Goal: Information Seeking & Learning: Learn about a topic

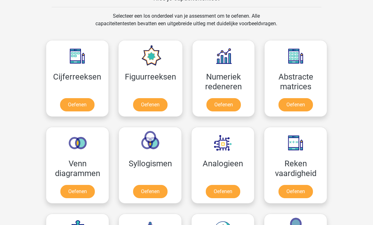
scroll to position [300, 0]
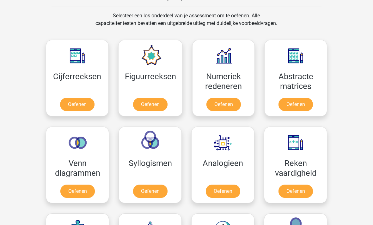
click at [82, 192] on link "Oefenen" at bounding box center [77, 191] width 34 height 13
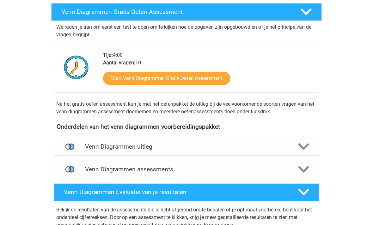
click at [302, 147] on polygon at bounding box center [303, 147] width 11 height 7
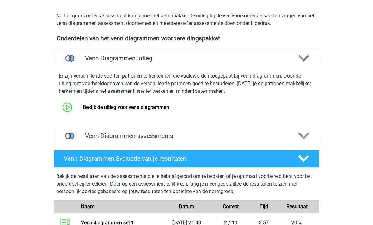
scroll to position [198, 0]
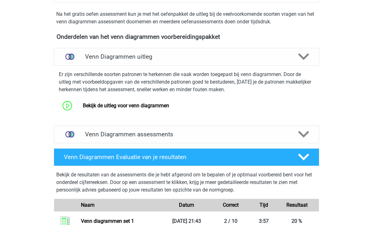
click at [162, 108] on link "Bekijk de uitleg voor venn diagrammen" at bounding box center [126, 106] width 86 height 6
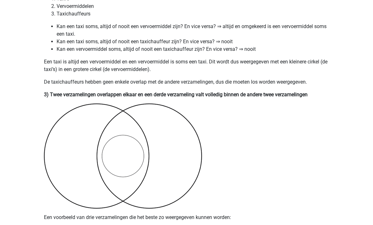
scroll to position [746, 0]
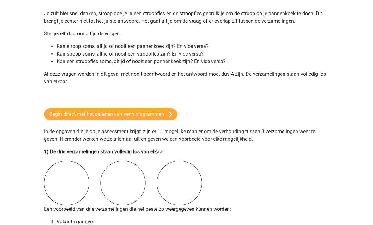
scroll to position [354, 0]
click at [163, 116] on link "Begin direct met het oefenen van venn diagrammen" at bounding box center [110, 115] width 133 height 12
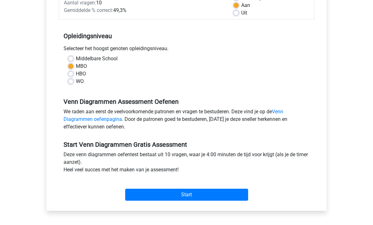
scroll to position [117, 0]
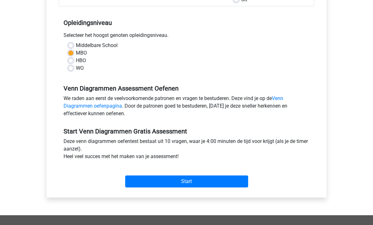
click at [189, 184] on input "Start" at bounding box center [186, 182] width 123 height 12
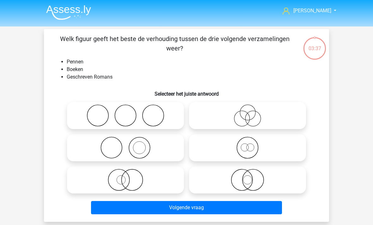
click at [133, 148] on icon at bounding box center [126, 148] width 112 height 22
click at [130, 145] on input "radio" at bounding box center [127, 143] width 4 height 4
radio input "true"
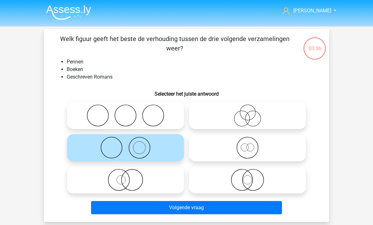
click at [174, 207] on button "Volgende vraag" at bounding box center [186, 207] width 191 height 13
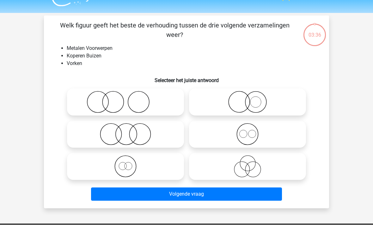
scroll to position [29, 0]
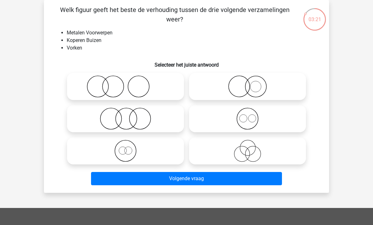
click at [130, 121] on icon at bounding box center [126, 119] width 112 height 22
click at [130, 116] on input "radio" at bounding box center [127, 114] width 4 height 4
radio input "true"
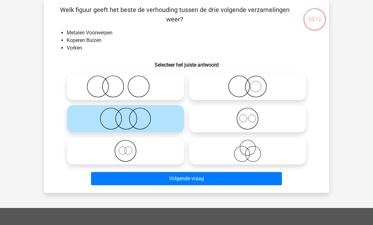
click at [251, 177] on button "Volgende vraag" at bounding box center [186, 178] width 191 height 13
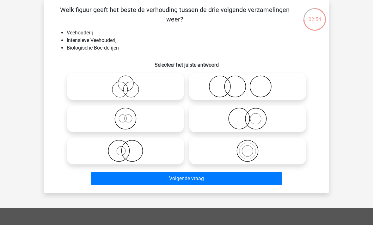
click at [249, 89] on icon at bounding box center [248, 87] width 112 height 22
click at [249, 83] on input "radio" at bounding box center [249, 81] width 4 height 4
radio input "true"
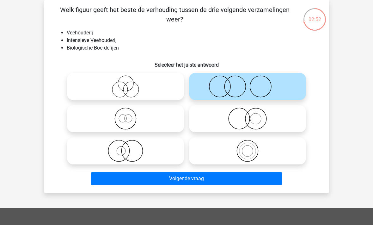
click at [204, 180] on button "Volgende vraag" at bounding box center [186, 178] width 191 height 13
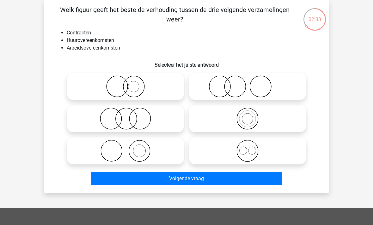
click at [131, 119] on icon at bounding box center [126, 119] width 112 height 22
click at [130, 116] on input "radio" at bounding box center [127, 114] width 4 height 4
radio input "true"
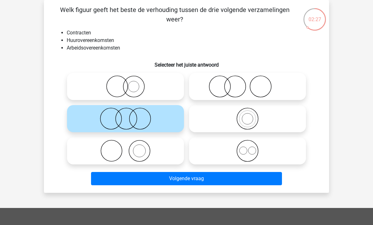
click at [180, 176] on button "Volgende vraag" at bounding box center [186, 178] width 191 height 13
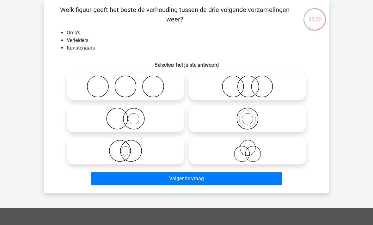
click at [143, 89] on icon at bounding box center [126, 87] width 112 height 22
click at [130, 83] on input "radio" at bounding box center [127, 81] width 4 height 4
radio input "true"
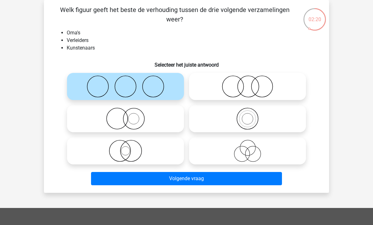
click at [177, 179] on button "Volgende vraag" at bounding box center [186, 178] width 191 height 13
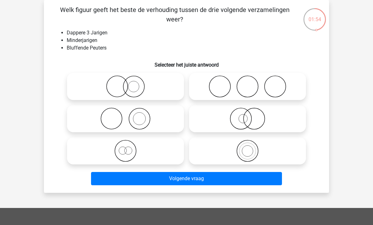
click at [130, 153] on icon at bounding box center [126, 151] width 112 height 22
click at [130, 148] on input "radio" at bounding box center [127, 146] width 4 height 4
radio input "true"
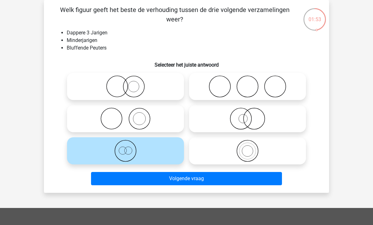
click at [178, 181] on button "Volgende vraag" at bounding box center [186, 178] width 191 height 13
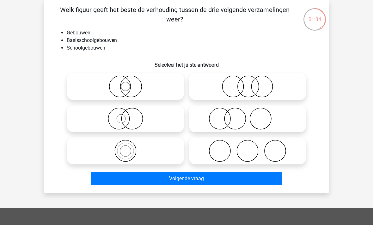
click at [253, 87] on icon at bounding box center [248, 87] width 112 height 22
click at [252, 83] on input "radio" at bounding box center [249, 81] width 4 height 4
radio input "true"
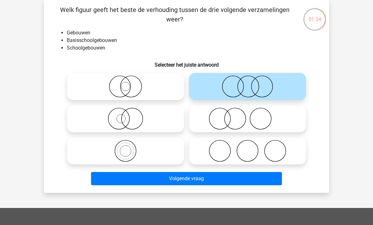
click at [209, 179] on button "Volgende vraag" at bounding box center [186, 178] width 191 height 13
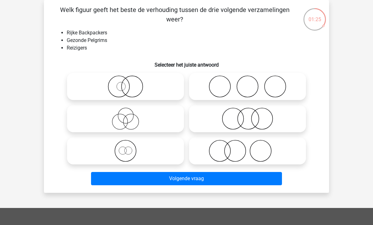
click at [269, 90] on icon at bounding box center [248, 87] width 112 height 22
click at [252, 83] on input "radio" at bounding box center [249, 81] width 4 height 4
radio input "true"
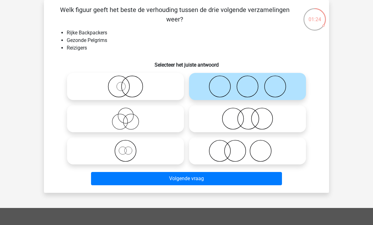
click at [217, 179] on button "Volgende vraag" at bounding box center [186, 178] width 191 height 13
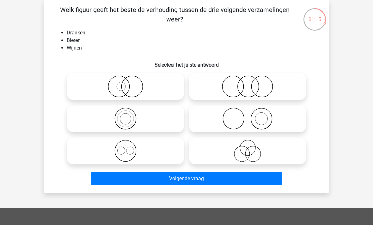
click at [127, 150] on icon at bounding box center [126, 151] width 112 height 22
click at [127, 148] on input "radio" at bounding box center [127, 146] width 4 height 4
radio input "true"
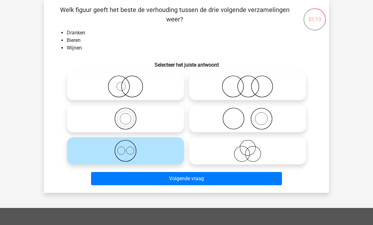
click at [175, 177] on button "Volgende vraag" at bounding box center [186, 178] width 191 height 13
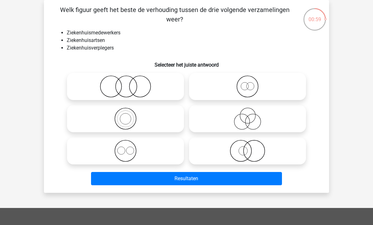
click at [246, 121] on icon at bounding box center [248, 119] width 112 height 22
click at [247, 116] on input "radio" at bounding box center [249, 114] width 4 height 4
radio input "true"
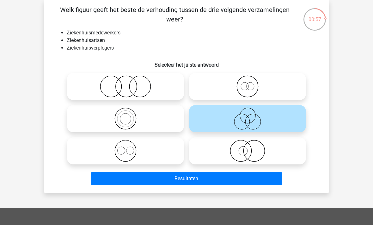
click at [200, 179] on button "Resultaten" at bounding box center [186, 178] width 191 height 13
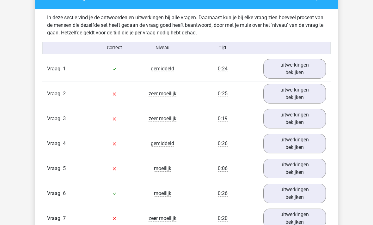
scroll to position [357, 0]
click at [304, 71] on link "uitwerkingen bekijken" at bounding box center [294, 69] width 63 height 20
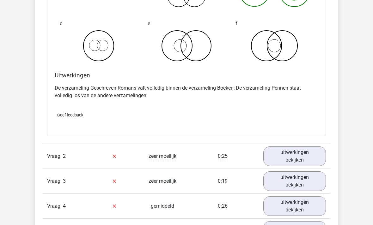
scroll to position [536, 0]
click at [303, 157] on link "uitwerkingen bekijken" at bounding box center [294, 157] width 63 height 20
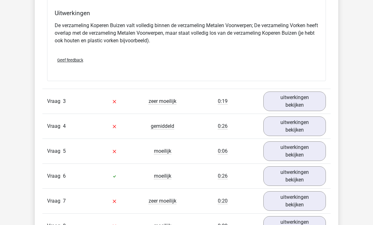
scroll to position [873, 0]
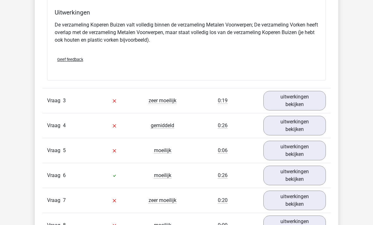
click at [301, 99] on link "uitwerkingen bekijken" at bounding box center [294, 101] width 63 height 20
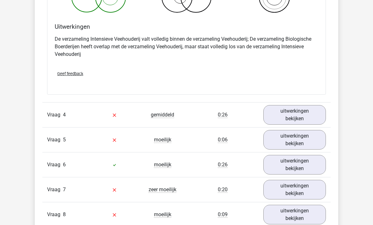
scroll to position [1133, 0]
click at [298, 115] on link "uitwerkingen bekijken" at bounding box center [294, 115] width 63 height 20
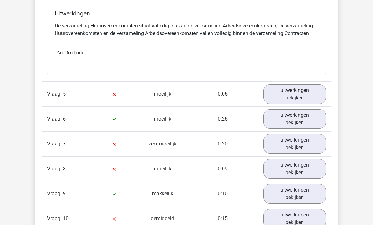
scroll to position [1420, 0]
click at [299, 93] on link "uitwerkingen bekijken" at bounding box center [294, 94] width 63 height 20
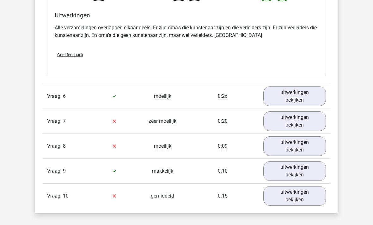
scroll to position [1689, 0]
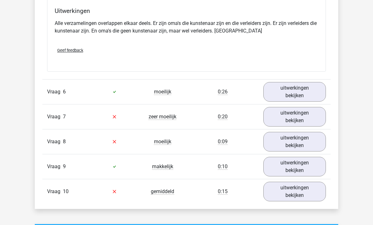
click at [301, 91] on link "uitwerkingen bekijken" at bounding box center [294, 92] width 63 height 20
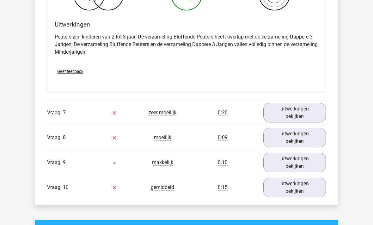
scroll to position [1942, 0]
click at [296, 112] on link "uitwerkingen bekijken" at bounding box center [294, 113] width 63 height 20
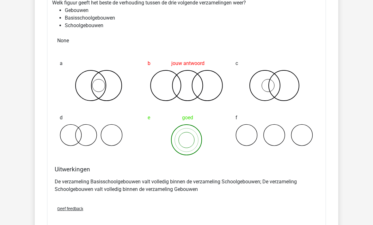
scroll to position [2079, 0]
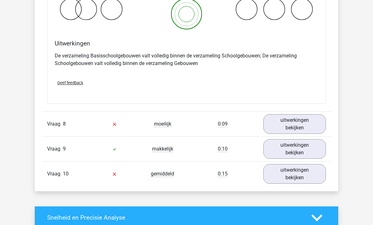
click at [301, 122] on link "uitwerkingen bekijken" at bounding box center [294, 125] width 63 height 20
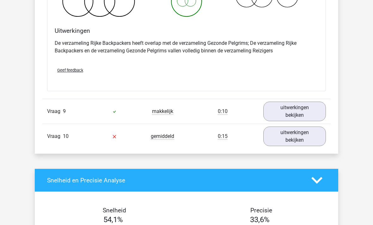
scroll to position [2486, 0]
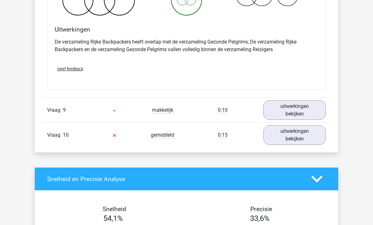
click at [296, 110] on link "uitwerkingen bekijken" at bounding box center [294, 111] width 63 height 20
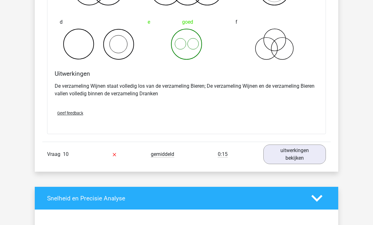
scroll to position [2708, 0]
click at [301, 156] on link "uitwerkingen bekijken" at bounding box center [294, 155] width 63 height 20
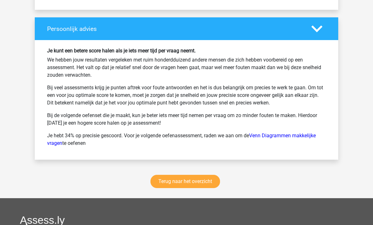
scroll to position [3337, 0]
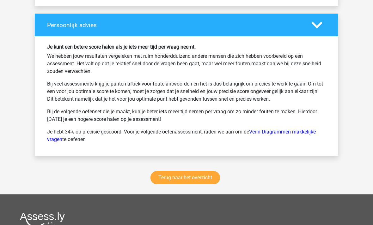
click at [204, 179] on link "Terug naar het overzicht" at bounding box center [185, 178] width 70 height 13
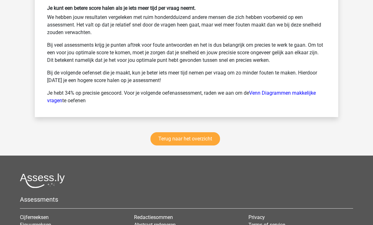
scroll to position [3452, 0]
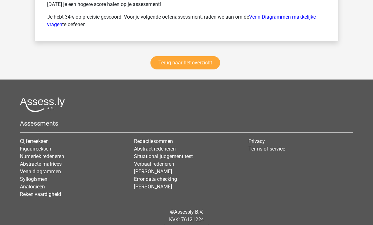
click at [193, 62] on link "Terug naar het overzicht" at bounding box center [185, 62] width 70 height 13
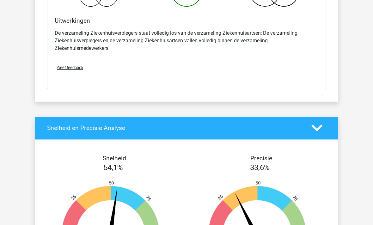
scroll to position [3027, 0]
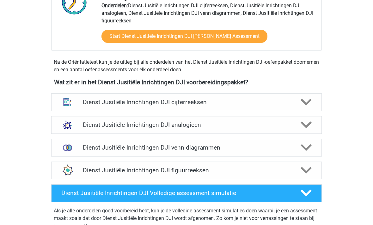
scroll to position [243, 0]
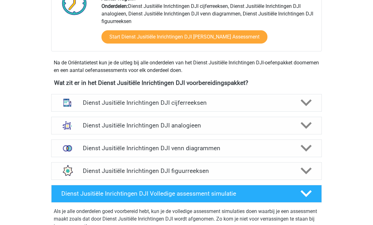
click at [306, 124] on icon at bounding box center [306, 125] width 11 height 11
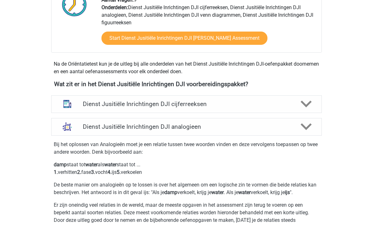
scroll to position [242, 0]
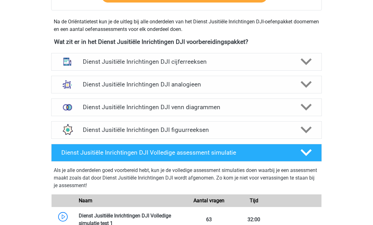
scroll to position [282, 0]
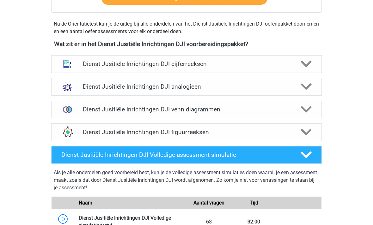
click at [305, 83] on icon at bounding box center [306, 86] width 11 height 11
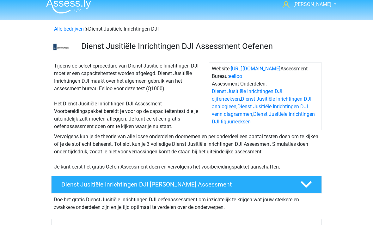
scroll to position [0, 0]
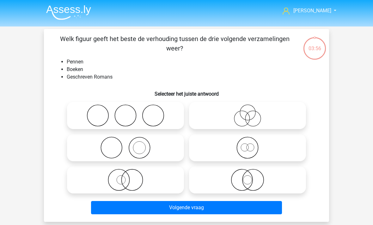
click at [67, 15] on img at bounding box center [68, 12] width 45 height 15
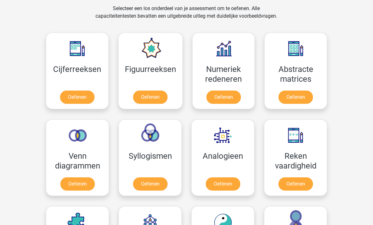
scroll to position [267, 0]
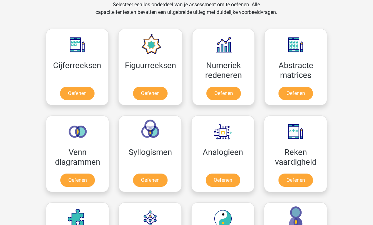
click at [80, 180] on link "Oefenen" at bounding box center [77, 180] width 34 height 13
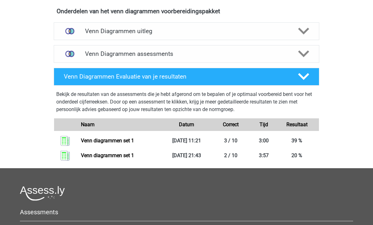
scroll to position [224, 0]
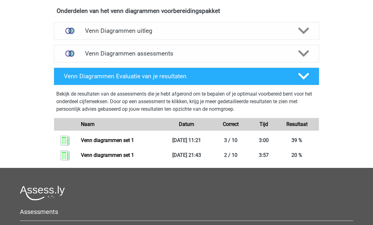
click at [303, 52] on icon at bounding box center [303, 53] width 11 height 11
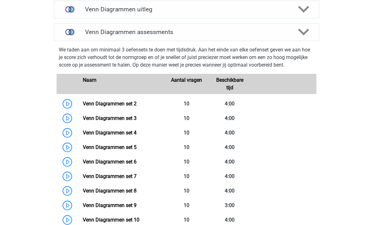
scroll to position [246, 0]
click at [123, 104] on link "Venn Diagrammen set 2" at bounding box center [110, 104] width 54 height 6
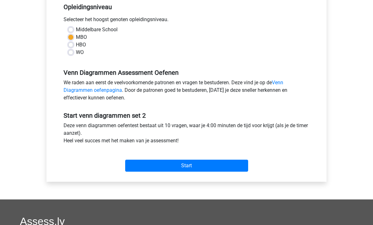
scroll to position [133, 0]
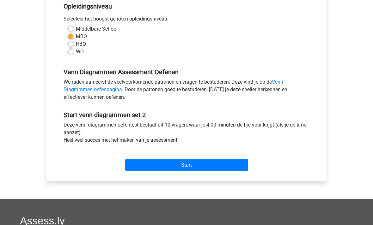
click at [195, 164] on input "Start" at bounding box center [186, 166] width 123 height 12
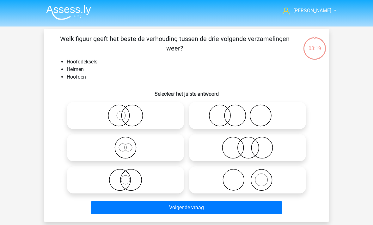
click at [127, 115] on icon at bounding box center [126, 116] width 112 height 22
click at [127, 113] on input "radio" at bounding box center [127, 110] width 4 height 4
radio input "true"
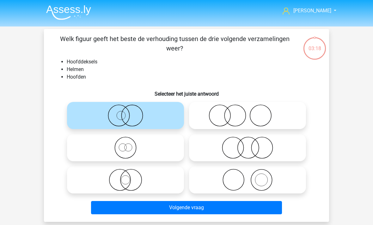
click at [175, 207] on button "Volgende vraag" at bounding box center [186, 207] width 191 height 13
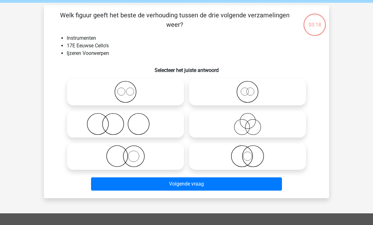
scroll to position [29, 0]
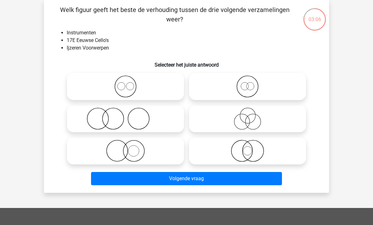
click at [123, 121] on icon at bounding box center [126, 119] width 112 height 22
click at [125, 116] on input "radio" at bounding box center [127, 114] width 4 height 4
radio input "true"
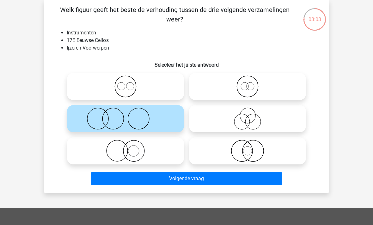
click at [171, 179] on button "Volgende vraag" at bounding box center [186, 178] width 191 height 13
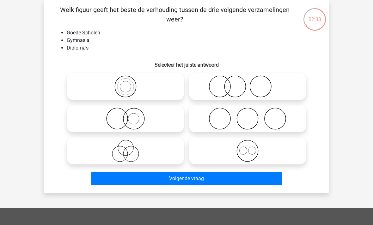
click at [230, 88] on circle at bounding box center [219, 86] width 21 height 21
click at [247, 83] on input "radio" at bounding box center [249, 81] width 4 height 4
radio input "true"
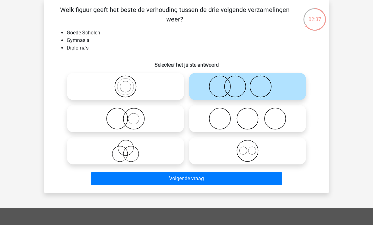
click at [192, 179] on button "Volgende vraag" at bounding box center [186, 178] width 191 height 13
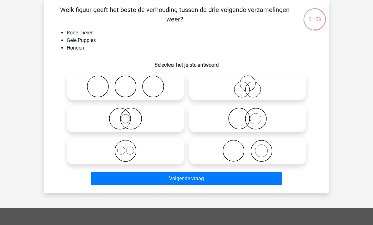
click at [245, 151] on icon at bounding box center [248, 151] width 112 height 22
click at [247, 148] on input "radio" at bounding box center [249, 146] width 4 height 4
radio input "true"
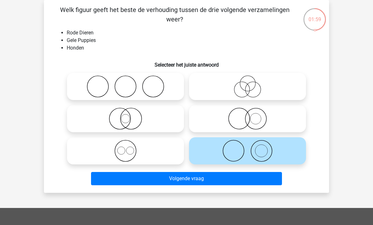
click at [230, 179] on button "Volgende vraag" at bounding box center [186, 178] width 191 height 13
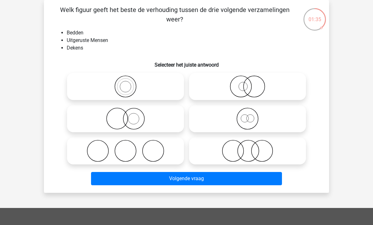
click at [248, 152] on icon at bounding box center [248, 151] width 112 height 22
click at [248, 148] on input "radio" at bounding box center [249, 146] width 4 height 4
radio input "true"
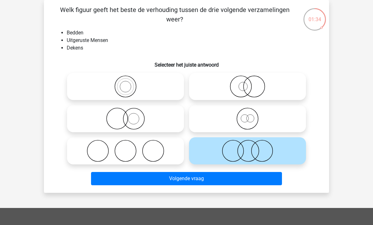
click at [235, 179] on button "Volgende vraag" at bounding box center [186, 178] width 191 height 13
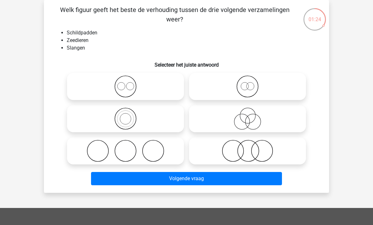
click at [135, 147] on circle at bounding box center [125, 151] width 21 height 21
click at [130, 147] on input "radio" at bounding box center [127, 146] width 4 height 4
radio input "true"
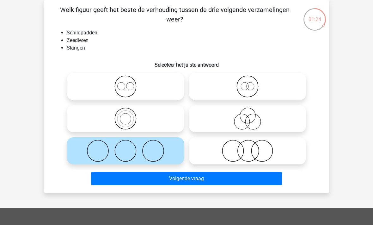
click at [171, 179] on button "Volgende vraag" at bounding box center [186, 178] width 191 height 13
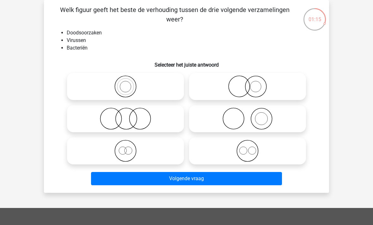
click at [127, 120] on icon at bounding box center [126, 119] width 112 height 22
click at [127, 116] on input "radio" at bounding box center [127, 114] width 4 height 4
radio input "true"
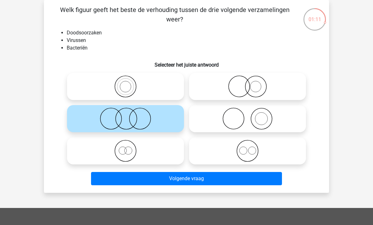
click at [169, 180] on button "Volgende vraag" at bounding box center [186, 178] width 191 height 13
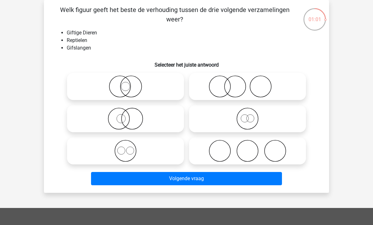
click at [249, 115] on input "radio" at bounding box center [249, 114] width 4 height 4
radio input "true"
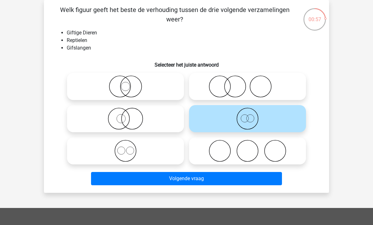
click at [214, 181] on button "Volgende vraag" at bounding box center [186, 178] width 191 height 13
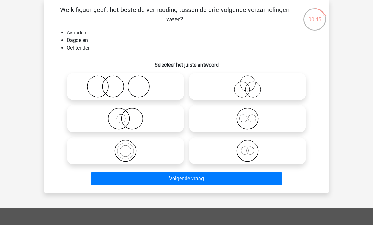
click at [249, 119] on icon at bounding box center [248, 119] width 112 height 22
click at [249, 116] on input "radio" at bounding box center [249, 114] width 4 height 4
radio input "true"
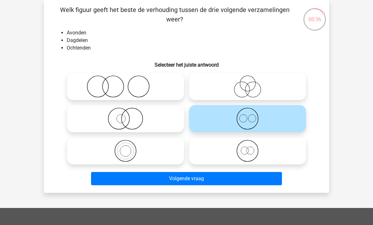
click at [235, 177] on button "Volgende vraag" at bounding box center [186, 178] width 191 height 13
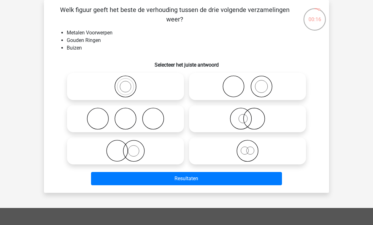
click at [265, 89] on icon at bounding box center [248, 87] width 112 height 22
click at [252, 83] on input "radio" at bounding box center [249, 81] width 4 height 4
radio input "true"
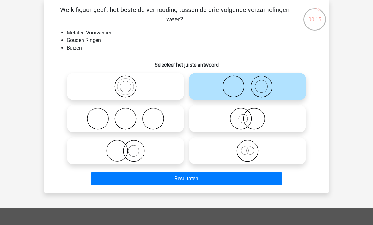
click at [217, 178] on button "Resultaten" at bounding box center [186, 178] width 191 height 13
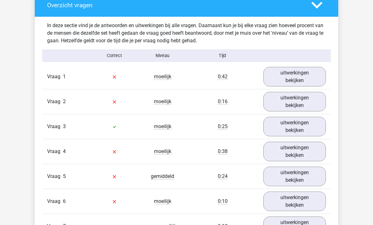
scroll to position [348, 0]
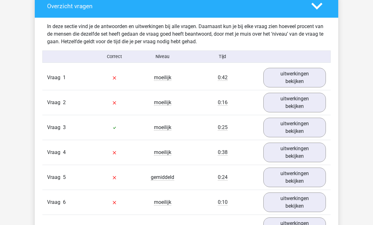
click at [301, 78] on link "uitwerkingen bekijken" at bounding box center [294, 78] width 63 height 20
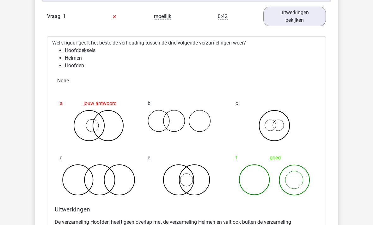
scroll to position [413, 0]
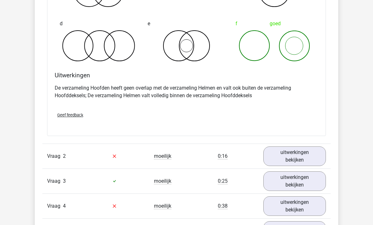
click at [298, 156] on link "uitwerkingen bekijken" at bounding box center [294, 157] width 63 height 20
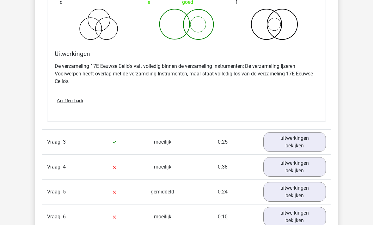
scroll to position [833, 0]
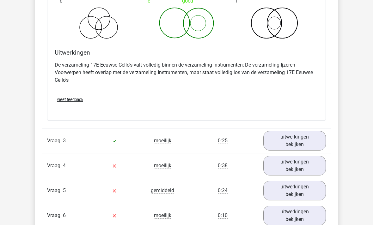
click at [292, 142] on link "uitwerkingen bekijken" at bounding box center [294, 141] width 63 height 20
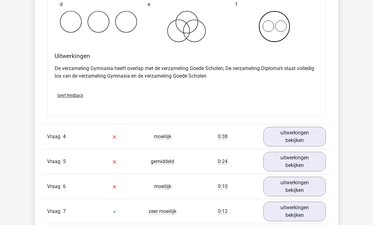
scroll to position [1106, 0]
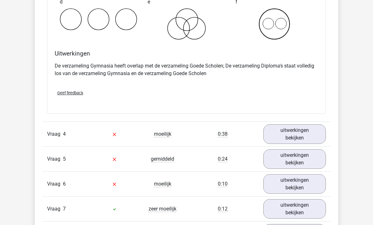
click at [291, 134] on link "uitwerkingen bekijken" at bounding box center [294, 135] width 63 height 20
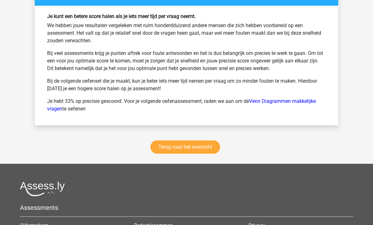
scroll to position [1889, 0]
click at [200, 150] on link "Terug naar het overzicht" at bounding box center [185, 147] width 70 height 13
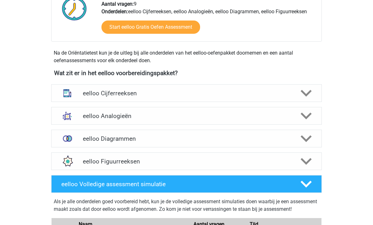
scroll to position [178, 0]
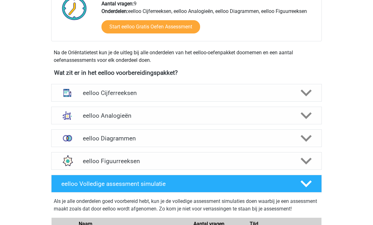
click at [306, 138] on icon at bounding box center [306, 138] width 11 height 11
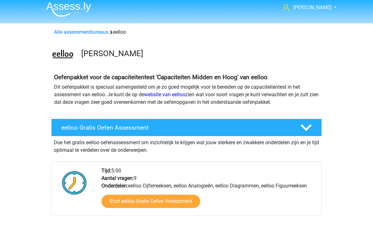
scroll to position [0, 0]
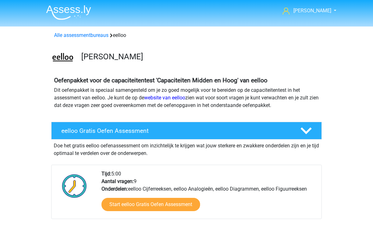
click at [79, 15] on img at bounding box center [68, 12] width 45 height 15
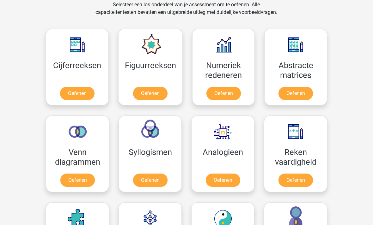
scroll to position [284, 0]
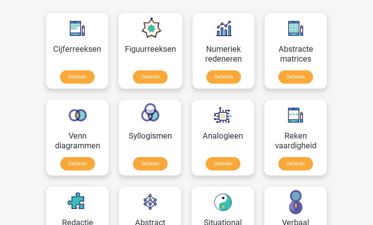
click at [77, 165] on link "Oefenen" at bounding box center [77, 163] width 34 height 13
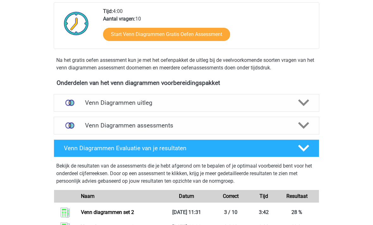
scroll to position [151, 0]
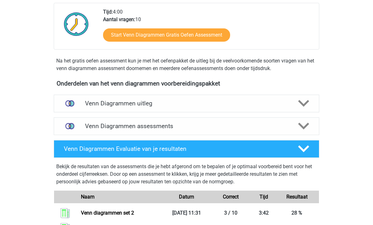
click at [303, 148] on icon at bounding box center [303, 149] width 11 height 11
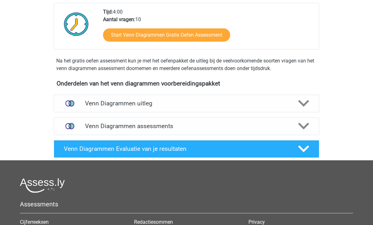
click at [340, 116] on div "Ellen ellenphilippus@gmail.com Nederlands English" at bounding box center [186, 87] width 373 height 479
click at [340, 118] on div "Ellen ellenphilippus@gmail.com Nederlands English" at bounding box center [186, 87] width 373 height 479
click at [306, 150] on polygon at bounding box center [303, 149] width 11 height 7
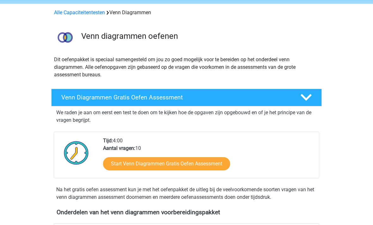
scroll to position [22, 0]
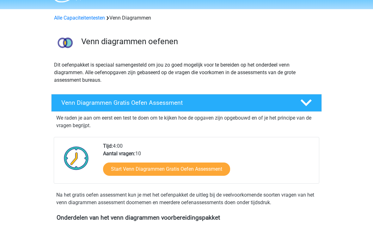
click at [305, 102] on icon at bounding box center [306, 103] width 11 height 11
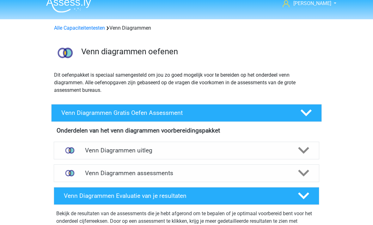
scroll to position [9, 0]
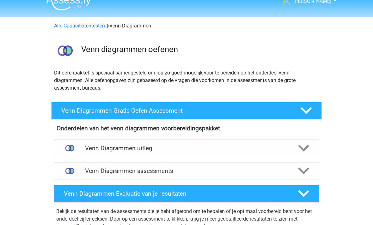
click at [306, 108] on icon at bounding box center [306, 110] width 11 height 11
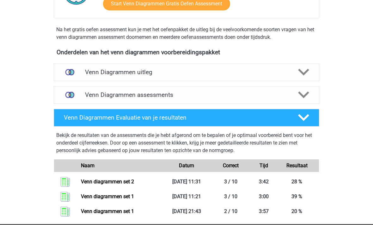
scroll to position [183, 0]
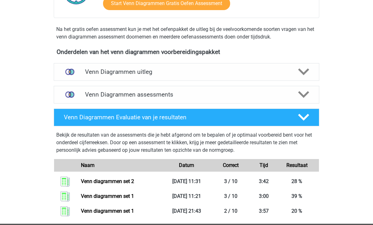
click at [302, 93] on icon at bounding box center [303, 94] width 11 height 11
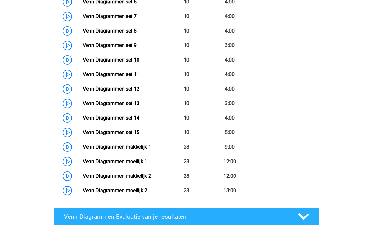
scroll to position [406, 0]
click at [140, 148] on link "Venn Diagrammen makkelijk 1" at bounding box center [117, 147] width 68 height 6
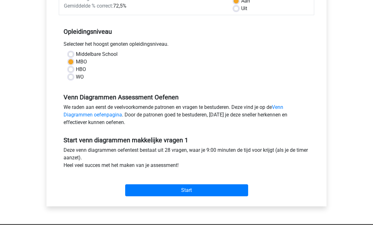
scroll to position [108, 0]
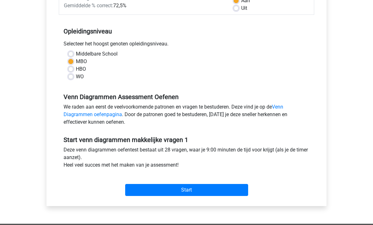
click at [190, 188] on input "Start" at bounding box center [186, 191] width 123 height 12
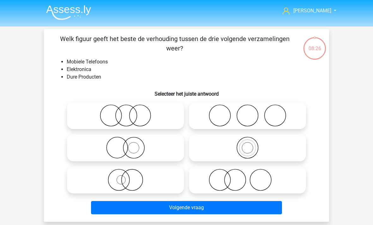
click at [124, 146] on icon at bounding box center [126, 148] width 112 height 22
click at [125, 145] on input "radio" at bounding box center [127, 143] width 4 height 4
radio input "true"
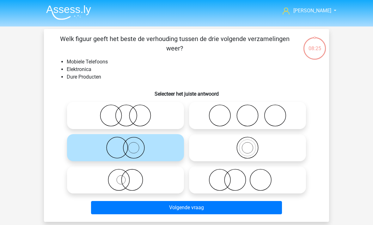
click at [181, 206] on button "Volgende vraag" at bounding box center [186, 207] width 191 height 13
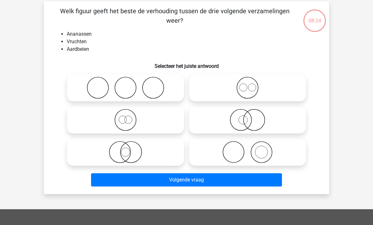
scroll to position [29, 0]
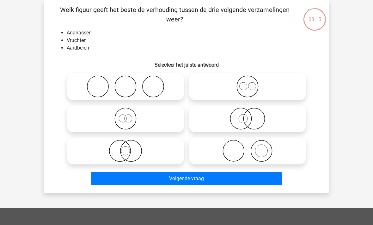
click at [246, 85] on icon at bounding box center [248, 87] width 112 height 22
click at [247, 83] on input "radio" at bounding box center [249, 81] width 4 height 4
radio input "true"
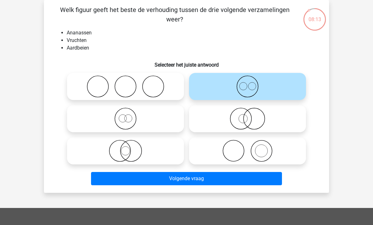
click at [220, 181] on button "Volgende vraag" at bounding box center [186, 178] width 191 height 13
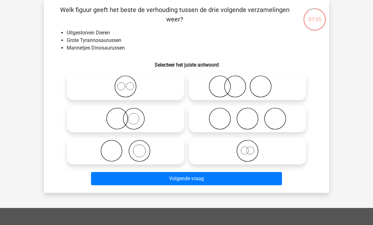
click at [246, 153] on icon at bounding box center [248, 151] width 112 height 22
click at [247, 148] on input "radio" at bounding box center [249, 146] width 4 height 4
radio input "true"
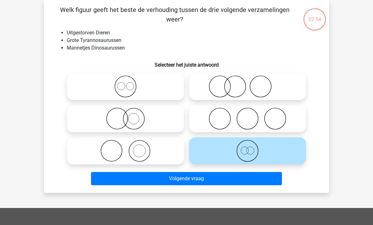
click at [238, 180] on button "Volgende vraag" at bounding box center [186, 178] width 191 height 13
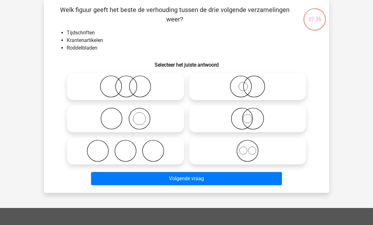
click at [125, 119] on icon at bounding box center [126, 119] width 112 height 22
click at [125, 116] on input "radio" at bounding box center [127, 114] width 4 height 4
radio input "true"
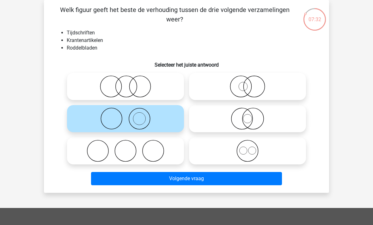
click at [187, 180] on button "Volgende vraag" at bounding box center [186, 178] width 191 height 13
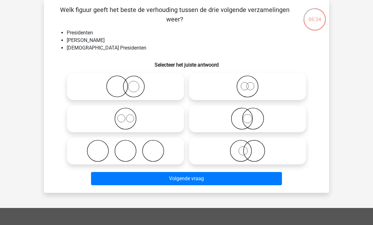
click at [129, 87] on icon at bounding box center [126, 87] width 112 height 22
click at [129, 83] on input "radio" at bounding box center [127, 81] width 4 height 4
radio input "true"
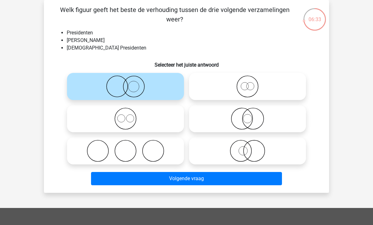
click at [195, 179] on button "Volgende vraag" at bounding box center [186, 178] width 191 height 13
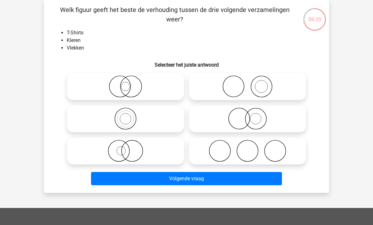
click at [258, 86] on icon at bounding box center [248, 87] width 112 height 22
click at [252, 83] on input "radio" at bounding box center [249, 81] width 4 height 4
radio input "true"
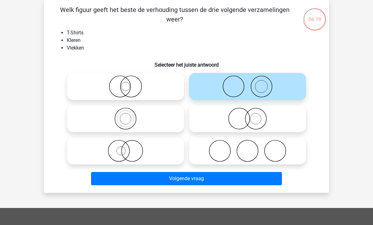
click at [219, 181] on button "Volgende vraag" at bounding box center [186, 178] width 191 height 13
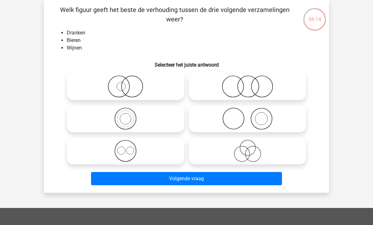
click at [122, 153] on icon at bounding box center [126, 151] width 112 height 22
click at [125, 148] on input "radio" at bounding box center [127, 146] width 4 height 4
radio input "true"
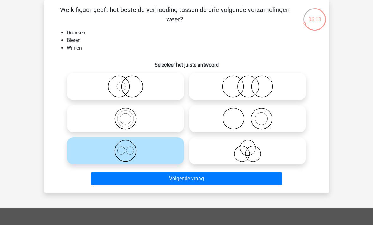
click at [182, 183] on button "Volgende vraag" at bounding box center [186, 178] width 191 height 13
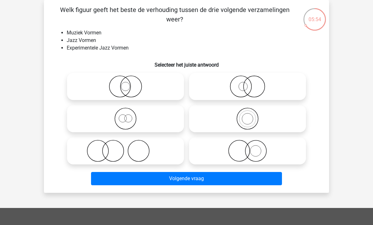
click at [129, 121] on icon at bounding box center [126, 119] width 112 height 22
click at [129, 116] on input "radio" at bounding box center [127, 114] width 4 height 4
radio input "true"
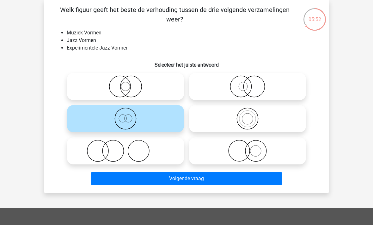
click at [219, 178] on button "Volgende vraag" at bounding box center [186, 178] width 191 height 13
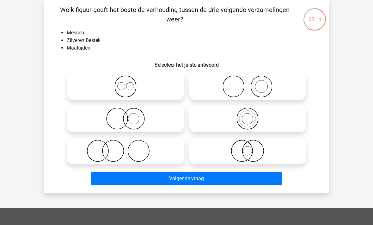
click at [241, 85] on icon at bounding box center [248, 87] width 112 height 22
click at [247, 83] on input "radio" at bounding box center [249, 81] width 4 height 4
radio input "true"
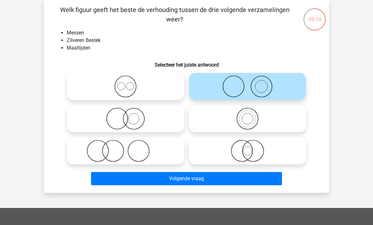
click at [215, 180] on button "Volgende vraag" at bounding box center [186, 178] width 191 height 13
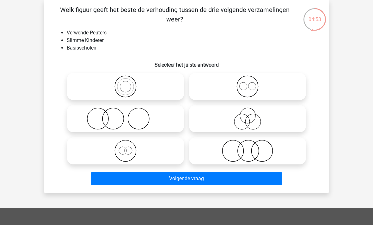
click at [250, 85] on icon at bounding box center [248, 87] width 112 height 22
click at [250, 83] on input "radio" at bounding box center [249, 81] width 4 height 4
radio input "true"
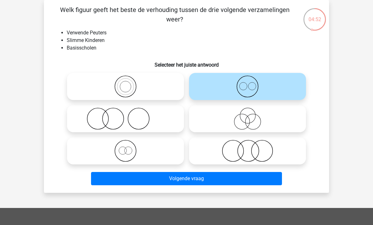
click at [216, 180] on button "Volgende vraag" at bounding box center [186, 178] width 191 height 13
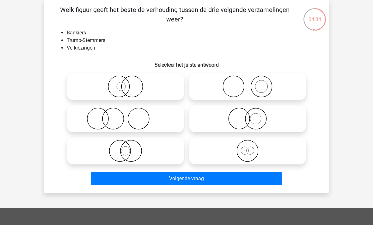
click at [138, 119] on icon at bounding box center [126, 119] width 112 height 22
click at [130, 116] on input "radio" at bounding box center [127, 114] width 4 height 4
radio input "true"
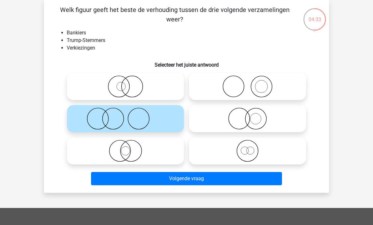
click at [185, 181] on button "Volgende vraag" at bounding box center [186, 178] width 191 height 13
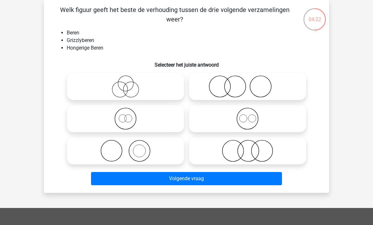
click at [128, 90] on circle at bounding box center [119, 89] width 15 height 15
click at [128, 83] on input "radio" at bounding box center [127, 81] width 4 height 4
radio input "true"
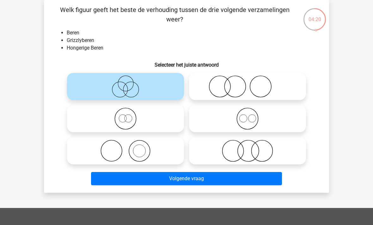
click at [177, 176] on button "Volgende vraag" at bounding box center [186, 178] width 191 height 13
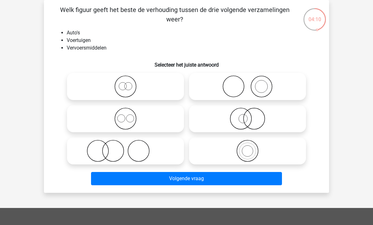
click at [250, 154] on icon at bounding box center [248, 151] width 112 height 22
click at [250, 148] on input "radio" at bounding box center [249, 146] width 4 height 4
radio input "true"
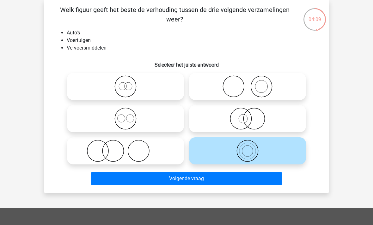
click at [242, 182] on button "Volgende vraag" at bounding box center [186, 178] width 191 height 13
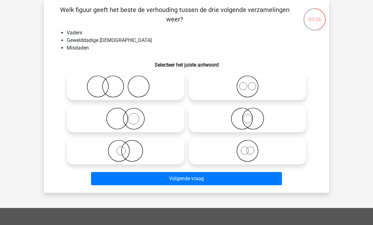
click at [142, 86] on icon at bounding box center [126, 87] width 112 height 22
click at [130, 83] on input "radio" at bounding box center [127, 81] width 4 height 4
radio input "true"
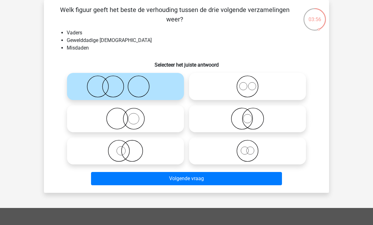
click at [191, 179] on button "Volgende vraag" at bounding box center [186, 178] width 191 height 13
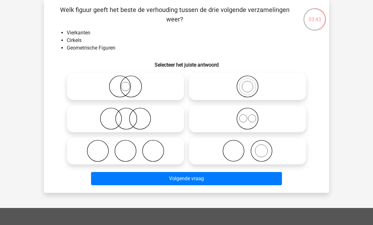
click at [248, 118] on icon at bounding box center [248, 119] width 112 height 22
click at [248, 116] on input "radio" at bounding box center [249, 114] width 4 height 4
radio input "true"
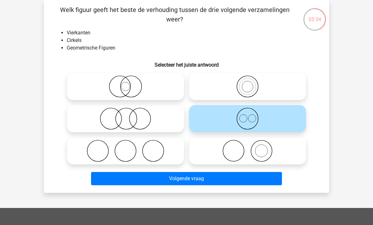
click at [262, 151] on icon at bounding box center [248, 151] width 112 height 22
click at [252, 148] on input "radio" at bounding box center [249, 146] width 4 height 4
radio input "true"
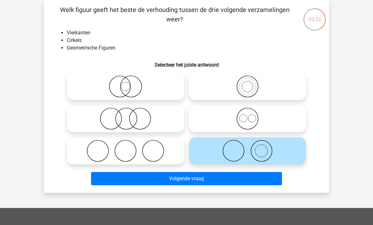
click at [243, 180] on button "Volgende vraag" at bounding box center [186, 178] width 191 height 13
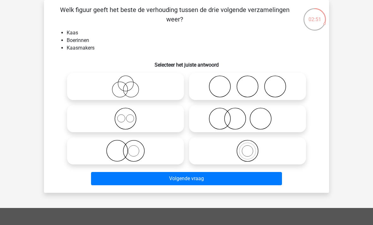
click at [127, 153] on circle at bounding box center [117, 151] width 21 height 21
click at [127, 148] on input "radio" at bounding box center [127, 146] width 4 height 4
radio input "true"
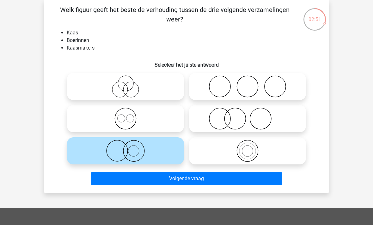
click at [143, 179] on button "Volgende vraag" at bounding box center [186, 178] width 191 height 13
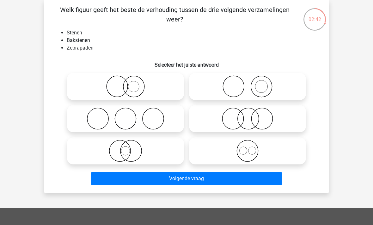
click at [255, 86] on circle at bounding box center [261, 87] width 12 height 12
click at [252, 83] on input "radio" at bounding box center [249, 81] width 4 height 4
radio input "true"
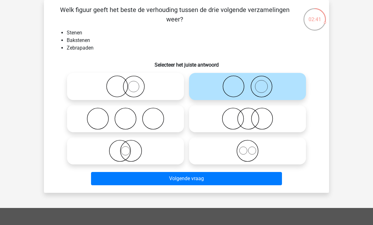
click at [183, 179] on button "Volgende vraag" at bounding box center [186, 178] width 191 height 13
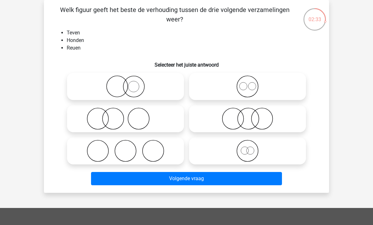
click at [246, 89] on icon at bounding box center [248, 87] width 112 height 22
click at [247, 83] on input "radio" at bounding box center [249, 81] width 4 height 4
radio input "true"
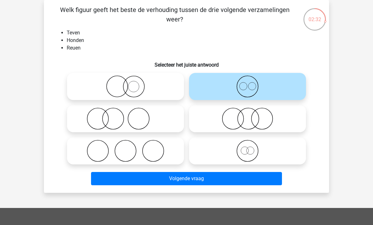
click at [196, 178] on button "Volgende vraag" at bounding box center [186, 178] width 191 height 13
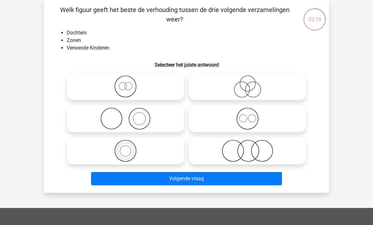
click at [245, 153] on icon at bounding box center [248, 151] width 112 height 22
click at [247, 148] on input "radio" at bounding box center [249, 146] width 4 height 4
radio input "true"
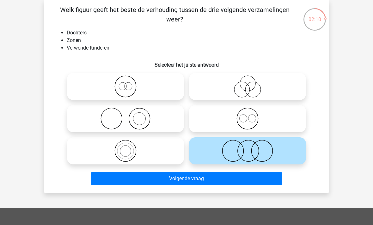
click at [227, 179] on button "Volgende vraag" at bounding box center [186, 178] width 191 height 13
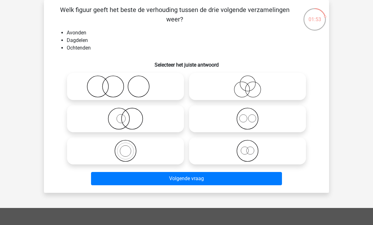
click at [247, 118] on circle at bounding box center [243, 119] width 8 height 8
click at [247, 116] on input "radio" at bounding box center [249, 114] width 4 height 4
radio input "true"
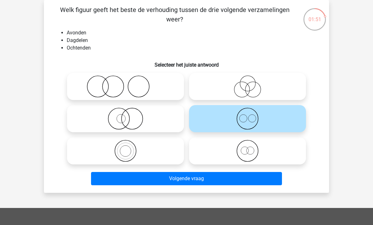
click at [224, 179] on button "Volgende vraag" at bounding box center [186, 178] width 191 height 13
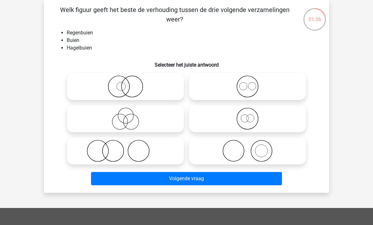
click at [248, 86] on icon at bounding box center [248, 87] width 112 height 22
click at [248, 83] on input "radio" at bounding box center [249, 81] width 4 height 4
radio input "true"
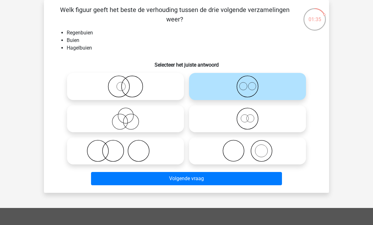
click at [215, 178] on button "Volgende vraag" at bounding box center [186, 178] width 191 height 13
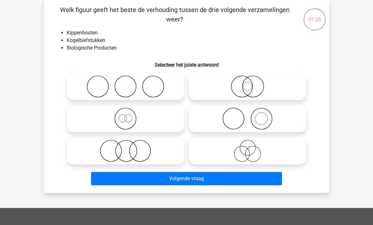
click at [125, 152] on icon at bounding box center [126, 151] width 112 height 22
click at [125, 148] on input "radio" at bounding box center [127, 146] width 4 height 4
radio input "true"
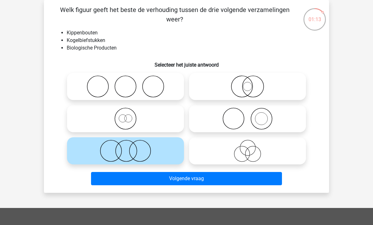
click at [213, 177] on button "Volgende vraag" at bounding box center [186, 178] width 191 height 13
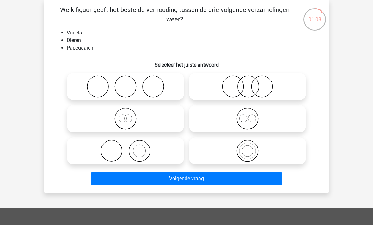
click at [244, 150] on icon at bounding box center [248, 151] width 112 height 22
click at [247, 148] on input "radio" at bounding box center [249, 146] width 4 height 4
radio input "true"
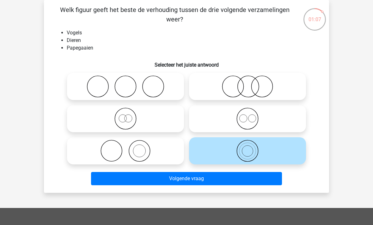
click at [223, 178] on button "Volgende vraag" at bounding box center [186, 178] width 191 height 13
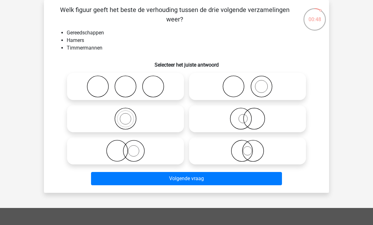
click at [126, 151] on icon at bounding box center [126, 151] width 112 height 22
click at [126, 148] on input "radio" at bounding box center [127, 146] width 4 height 4
radio input "true"
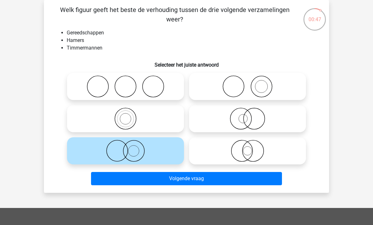
click at [178, 177] on button "Volgende vraag" at bounding box center [186, 178] width 191 height 13
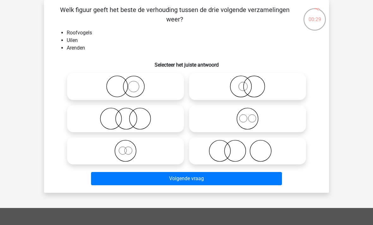
click at [243, 118] on icon at bounding box center [248, 119] width 112 height 22
click at [247, 116] on input "radio" at bounding box center [249, 114] width 4 height 4
radio input "true"
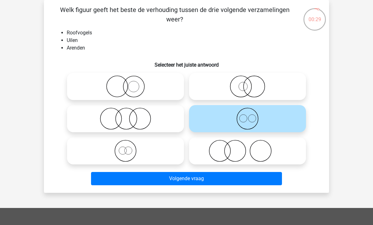
click at [207, 180] on button "Volgende vraag" at bounding box center [186, 178] width 191 height 13
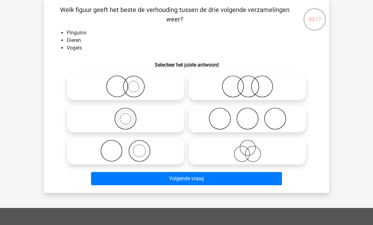
click at [249, 87] on icon at bounding box center [248, 87] width 112 height 22
click at [249, 83] on input "radio" at bounding box center [249, 81] width 4 height 4
radio input "true"
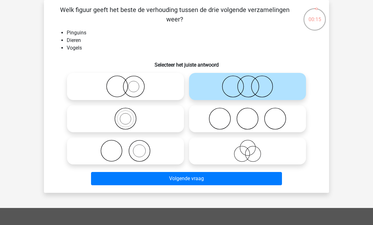
click at [205, 178] on button "Volgende vraag" at bounding box center [186, 178] width 191 height 13
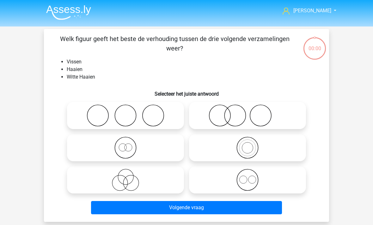
scroll to position [29, 0]
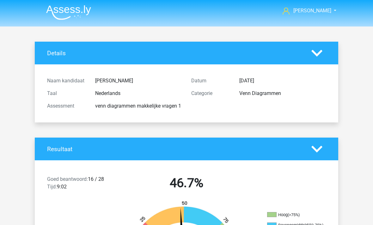
scroll to position [29, 0]
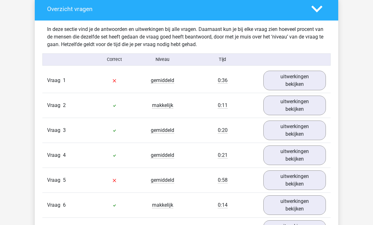
click at [301, 81] on link "uitwerkingen bekijken" at bounding box center [294, 81] width 63 height 20
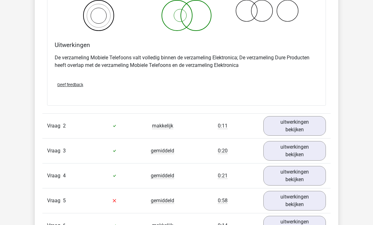
scroll to position [582, 0]
click at [296, 127] on link "uitwerkingen bekijken" at bounding box center [294, 126] width 63 height 20
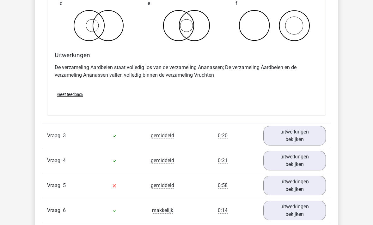
scroll to position [841, 0]
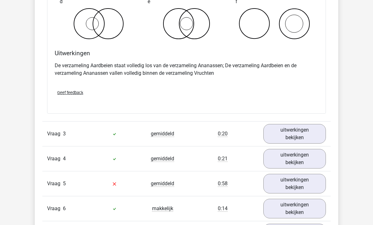
click at [296, 136] on link "uitwerkingen bekijken" at bounding box center [294, 134] width 63 height 20
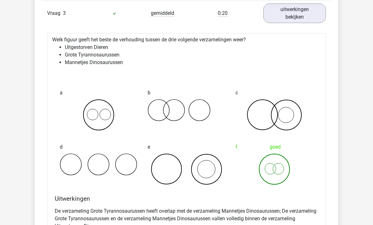
scroll to position [963, 0]
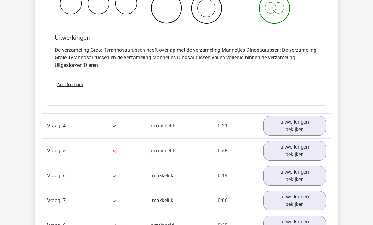
click at [304, 127] on link "uitwerkingen bekijken" at bounding box center [294, 127] width 63 height 20
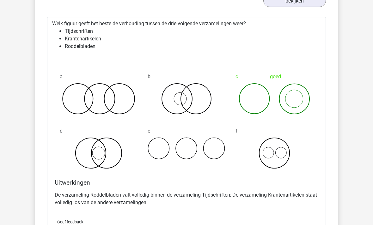
scroll to position [1253, 0]
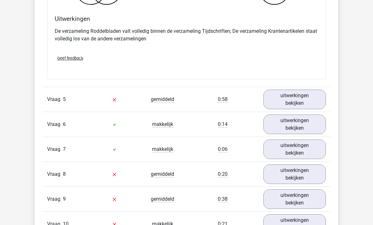
click at [298, 100] on link "uitwerkingen bekijken" at bounding box center [294, 100] width 63 height 20
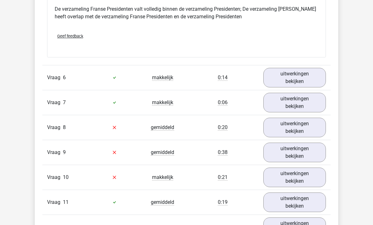
scroll to position [1705, 0]
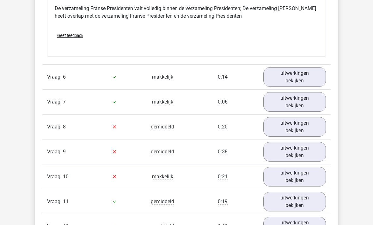
click at [308, 78] on link "uitwerkingen bekijken" at bounding box center [294, 77] width 63 height 20
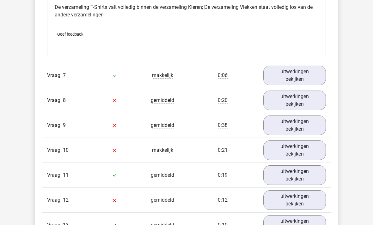
scroll to position [1976, 0]
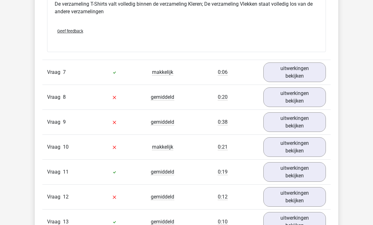
click at [304, 70] on link "uitwerkingen bekijken" at bounding box center [294, 73] width 63 height 20
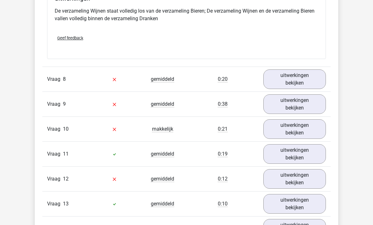
scroll to position [2236, 0]
click at [297, 80] on link "uitwerkingen bekijken" at bounding box center [294, 80] width 63 height 20
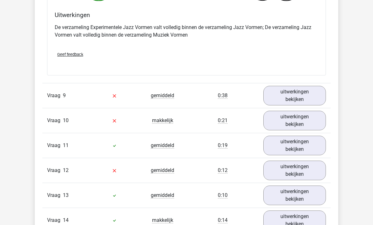
scroll to position [2486, 0]
click at [312, 95] on link "uitwerkingen bekijken" at bounding box center [294, 96] width 63 height 20
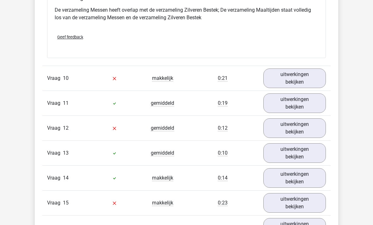
scroll to position [2770, 0]
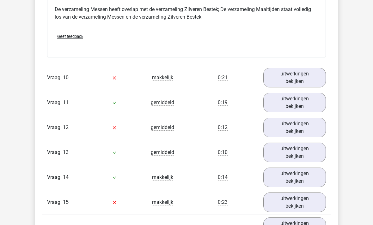
click at [314, 75] on link "uitwerkingen bekijken" at bounding box center [294, 78] width 63 height 20
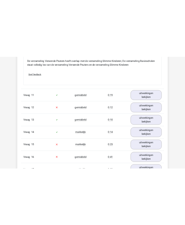
scroll to position [5136, 0]
